Goal: Task Accomplishment & Management: Manage account settings

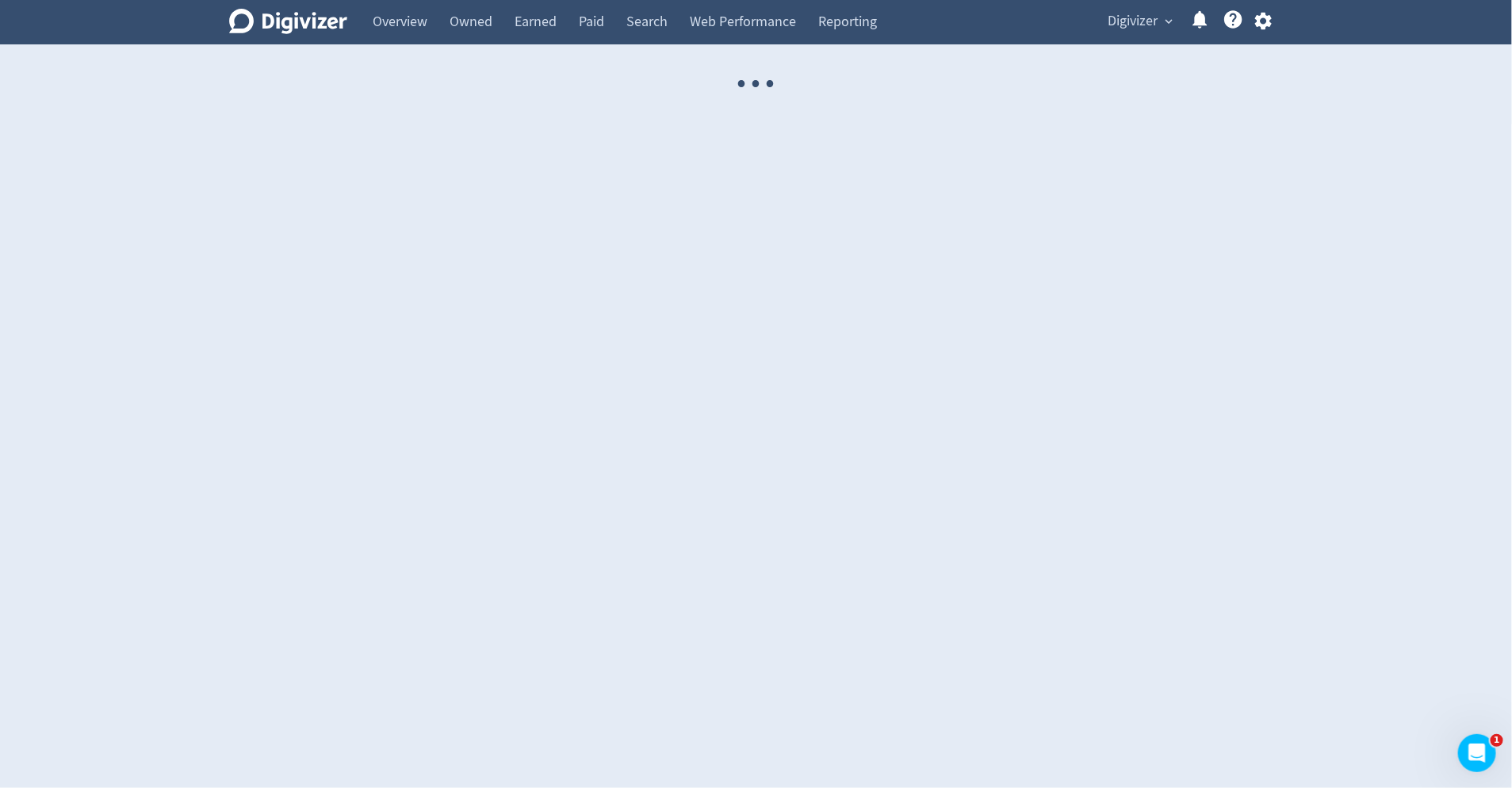
select select "USER"
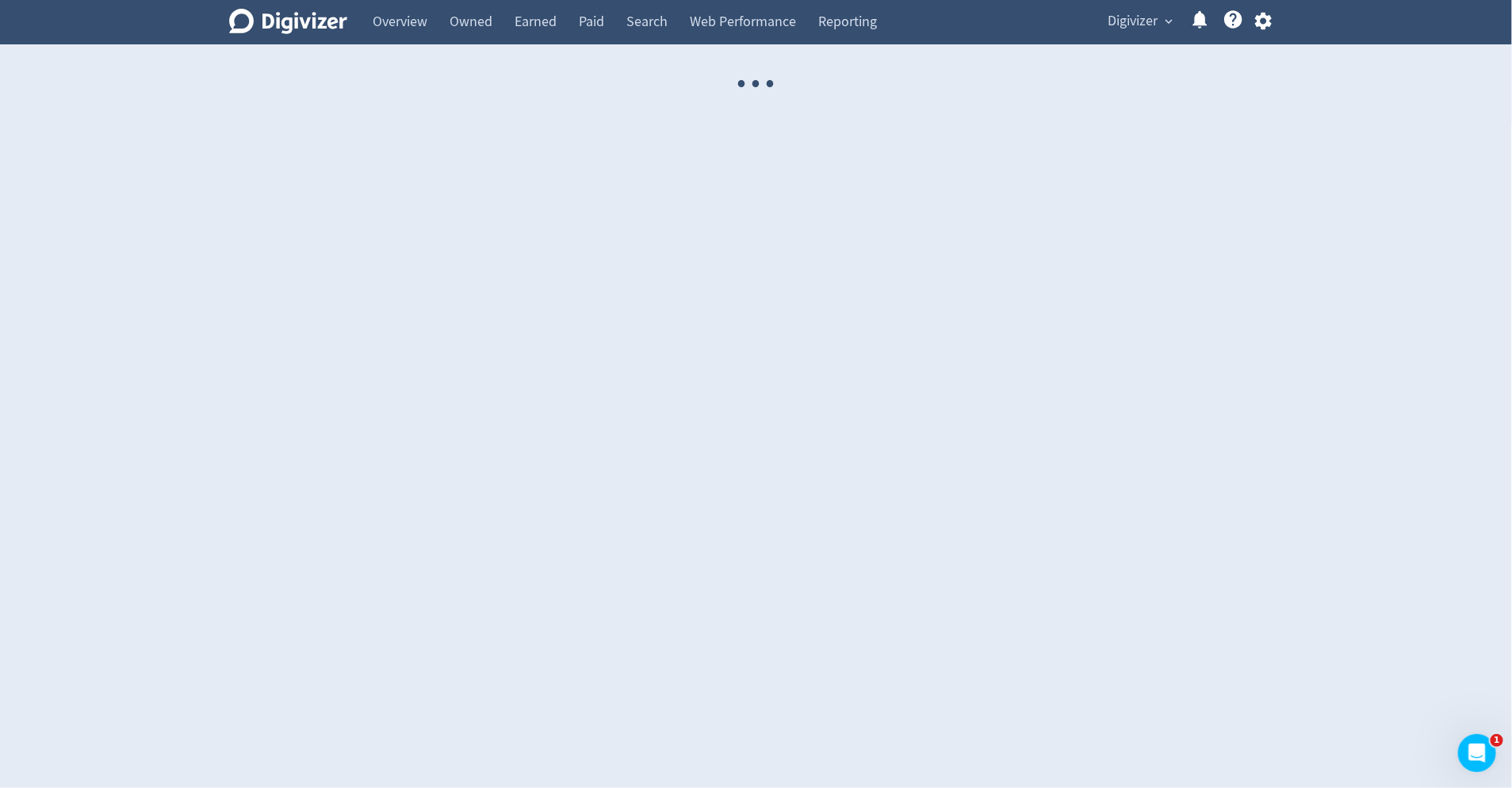
select select "USER"
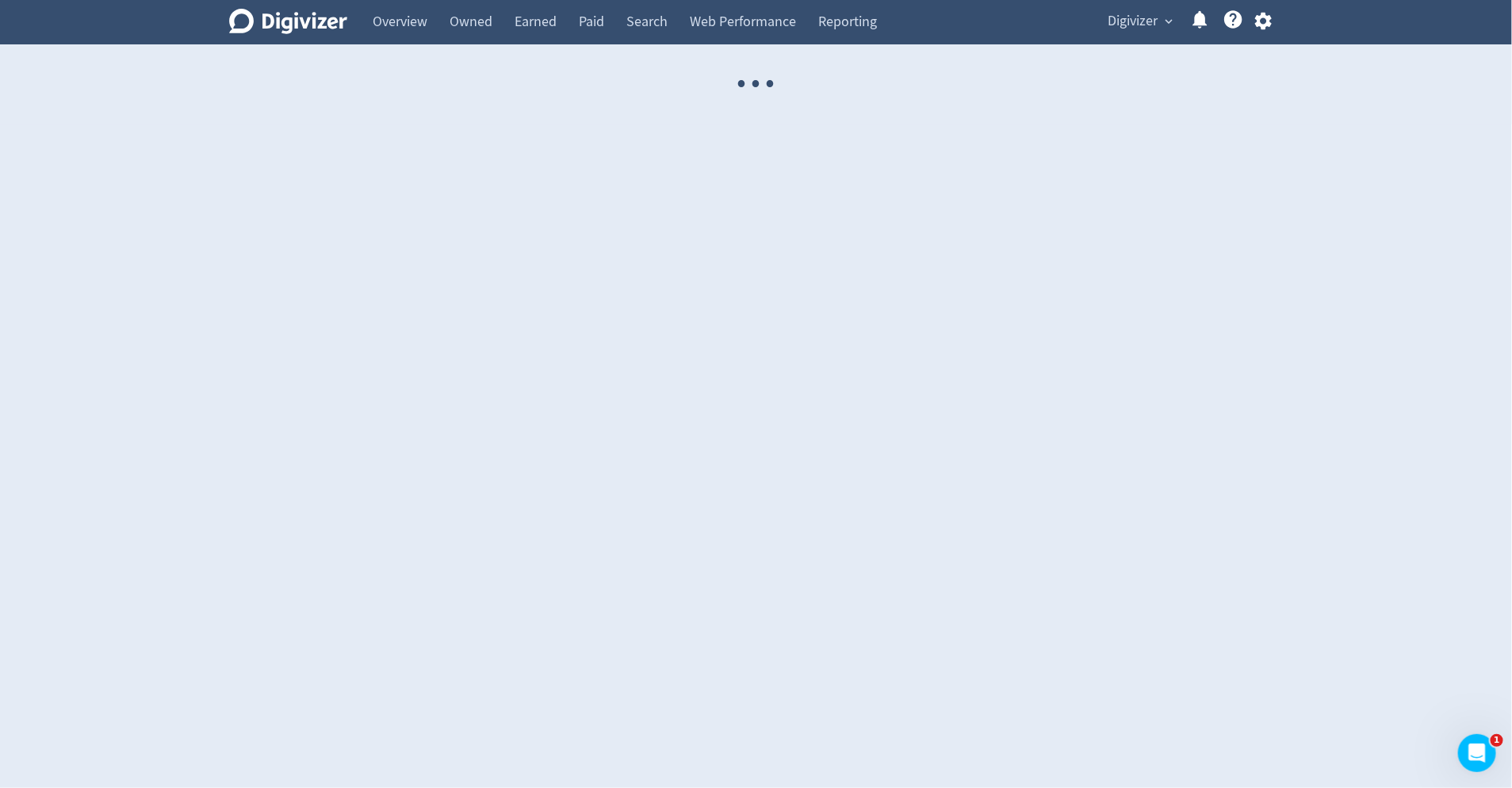
select select "USER"
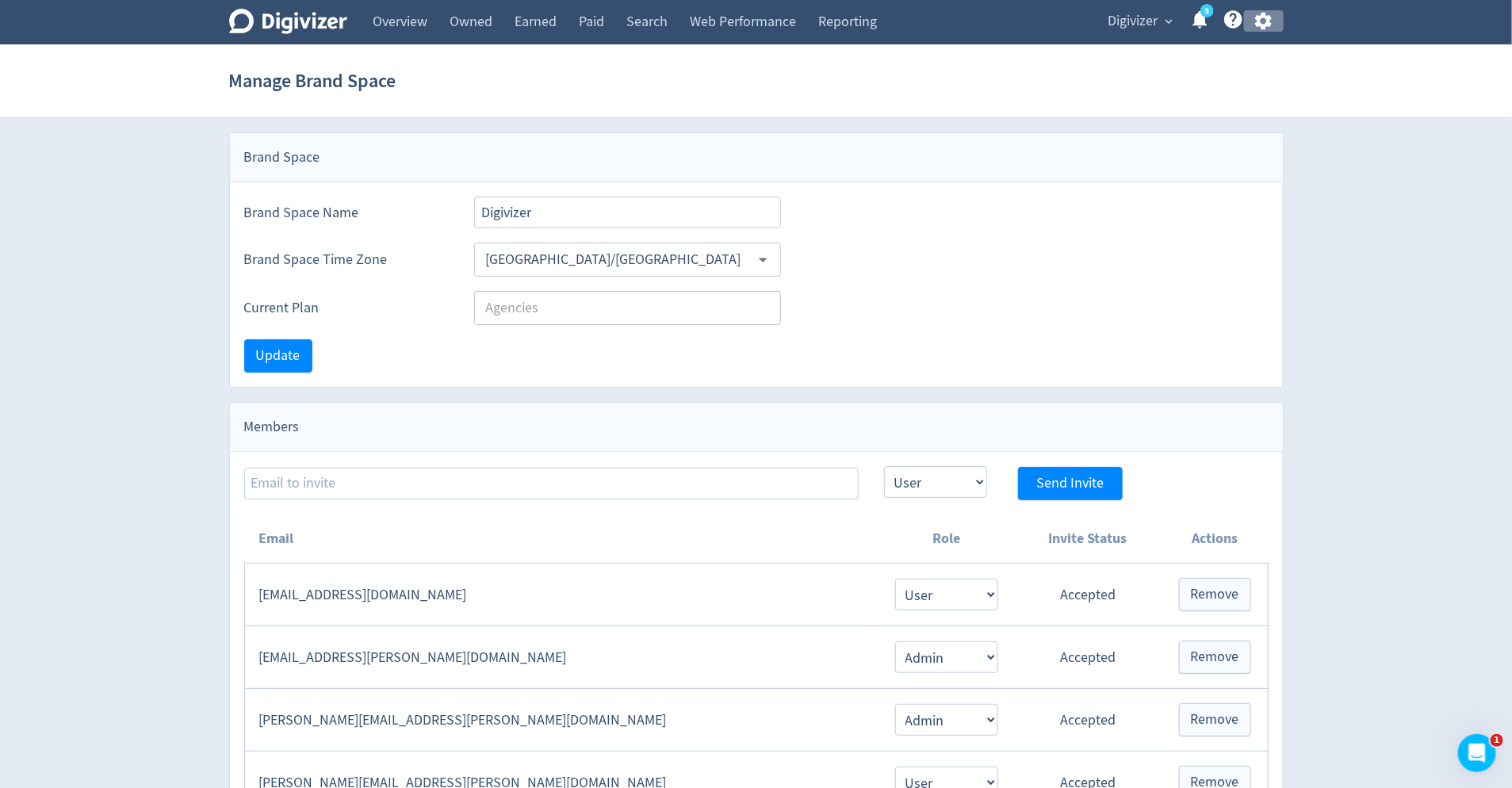
click at [1265, 18] on icon "button" at bounding box center [1263, 21] width 17 height 18
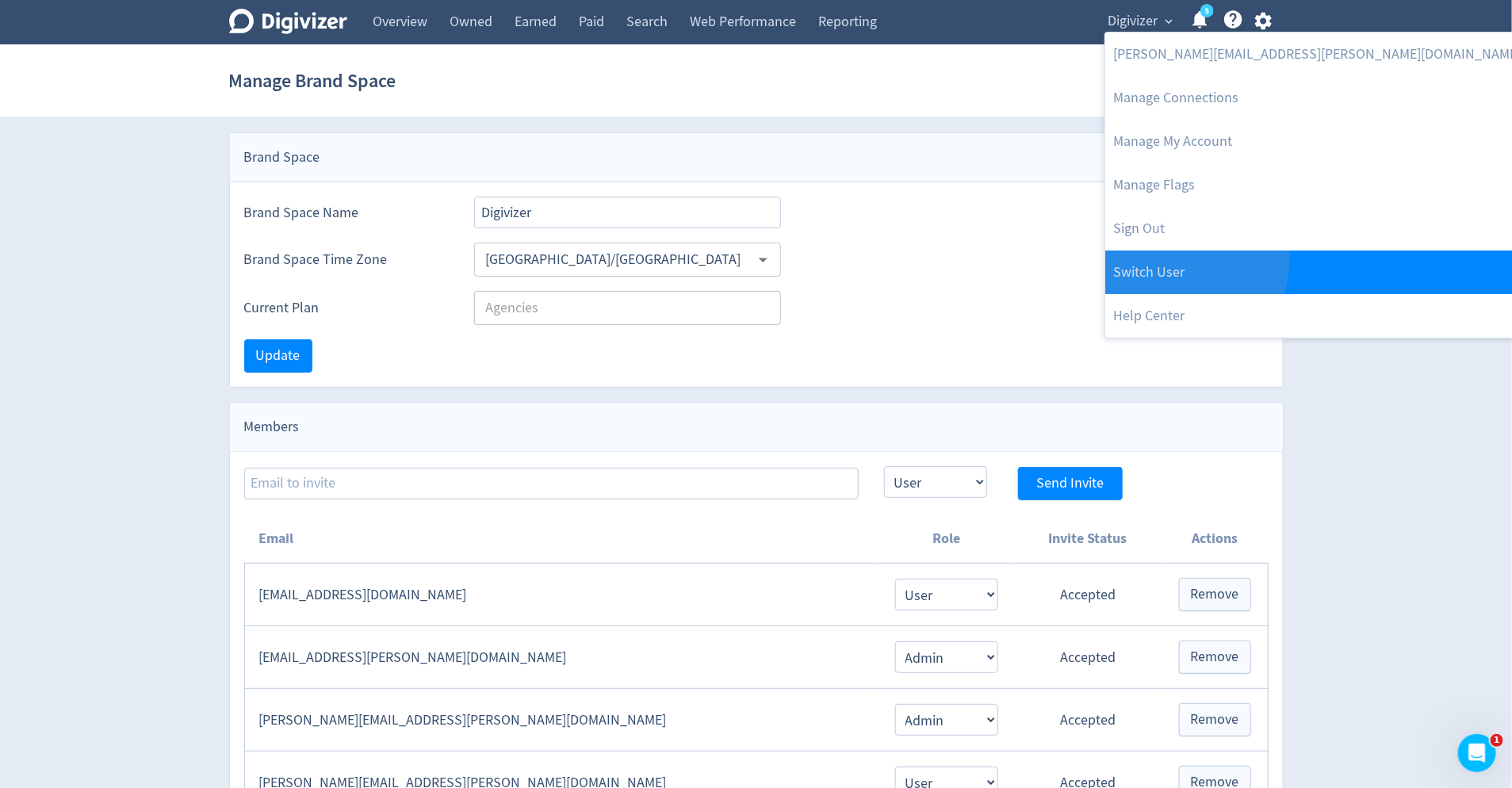
click at [1179, 259] on link "Switch User" at bounding box center [1317, 272] width 423 height 44
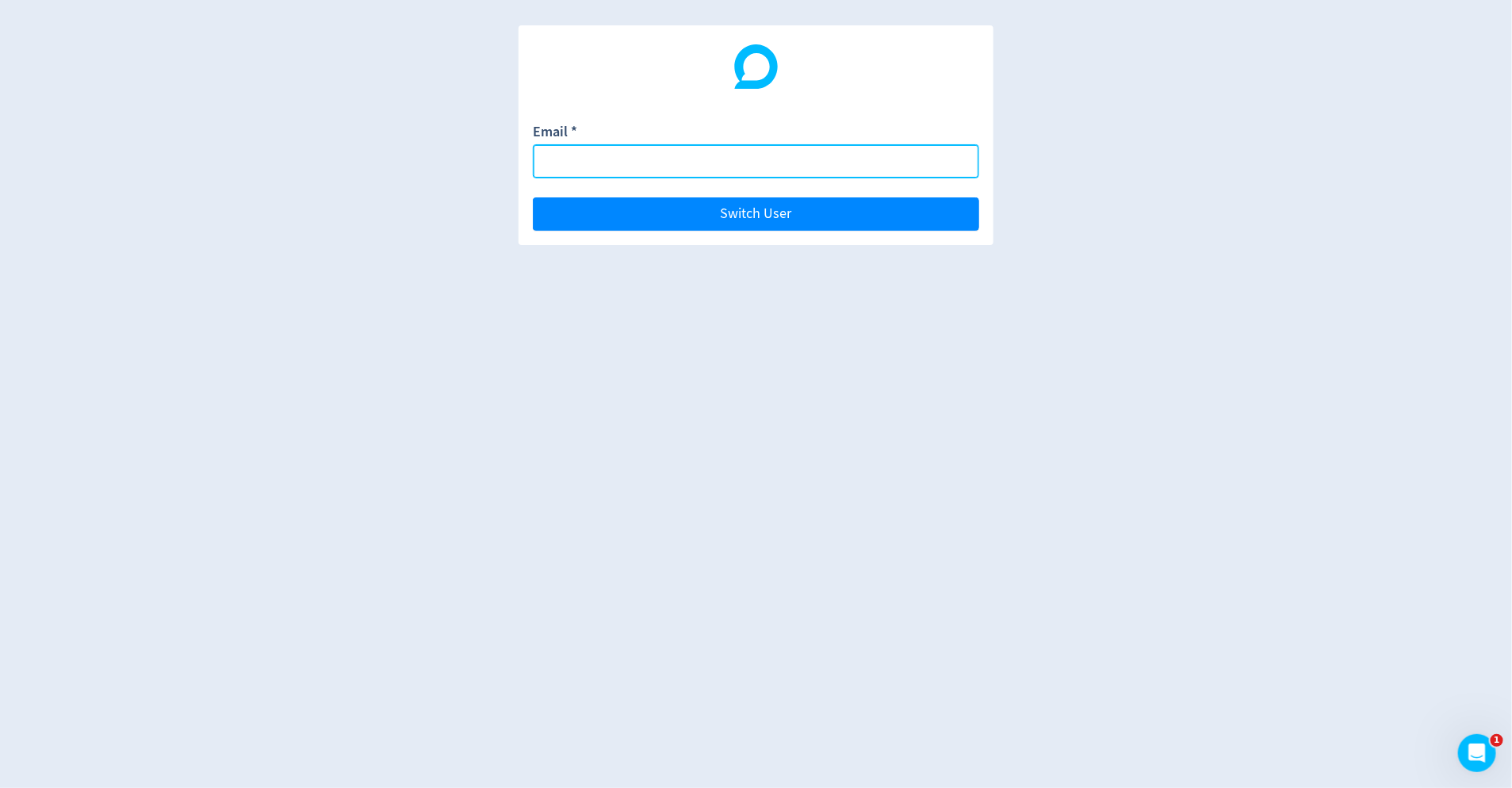
click at [860, 173] on input "Email *" at bounding box center [755, 161] width 446 height 34
type input "emma.lorusso@digivizer.com"
click at [532, 197] on button "Switch User" at bounding box center [755, 214] width 446 height 33
